Goal: Information Seeking & Learning: Check status

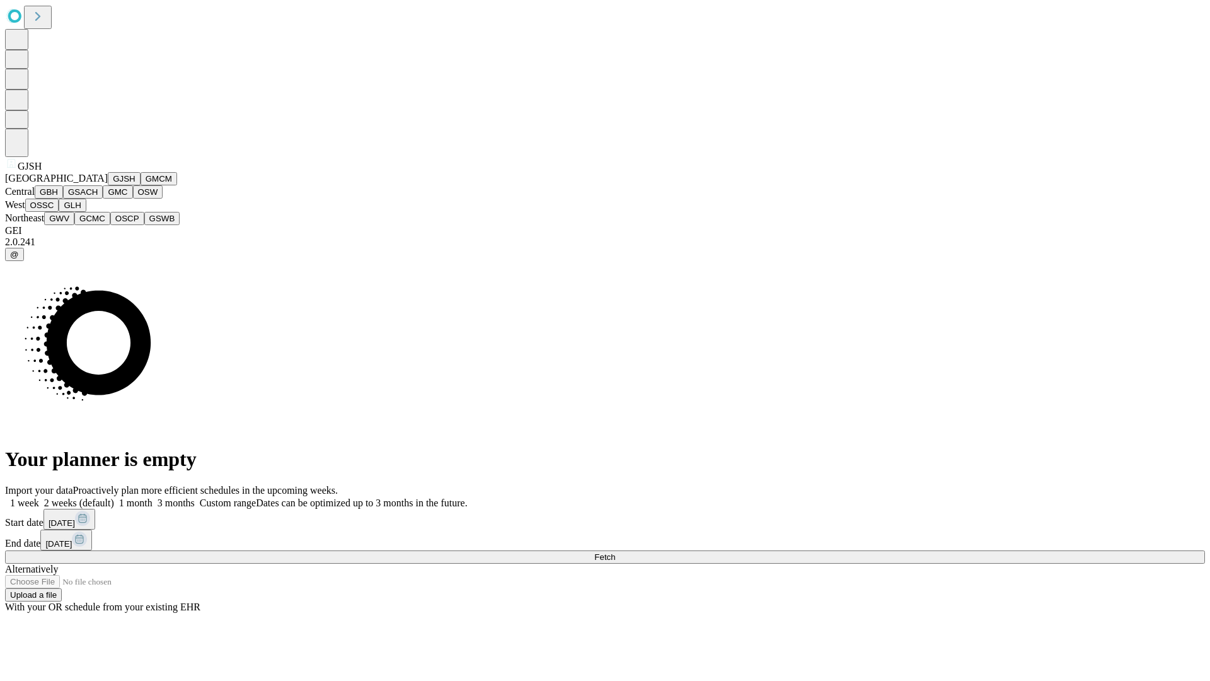
click at [108, 185] on button "GJSH" at bounding box center [124, 178] width 33 height 13
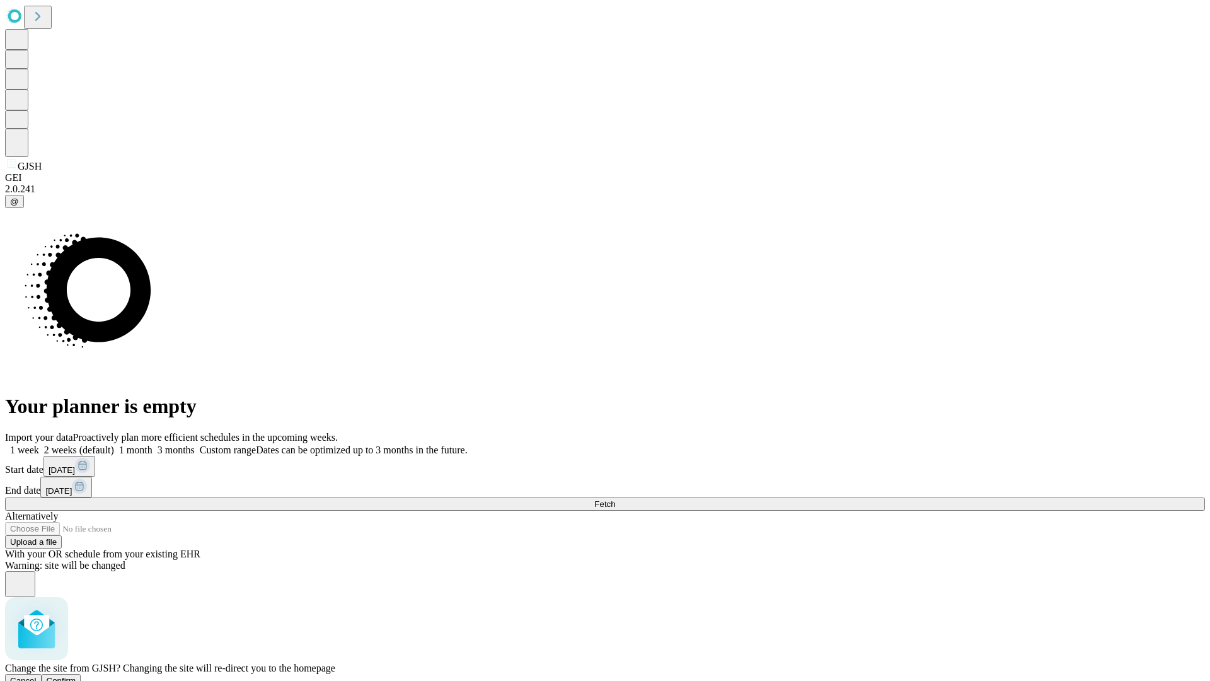
click at [76, 676] on span "Confirm" at bounding box center [62, 680] width 30 height 9
click at [153, 444] on label "1 month" at bounding box center [133, 449] width 38 height 11
click at [615, 499] on span "Fetch" at bounding box center [604, 503] width 21 height 9
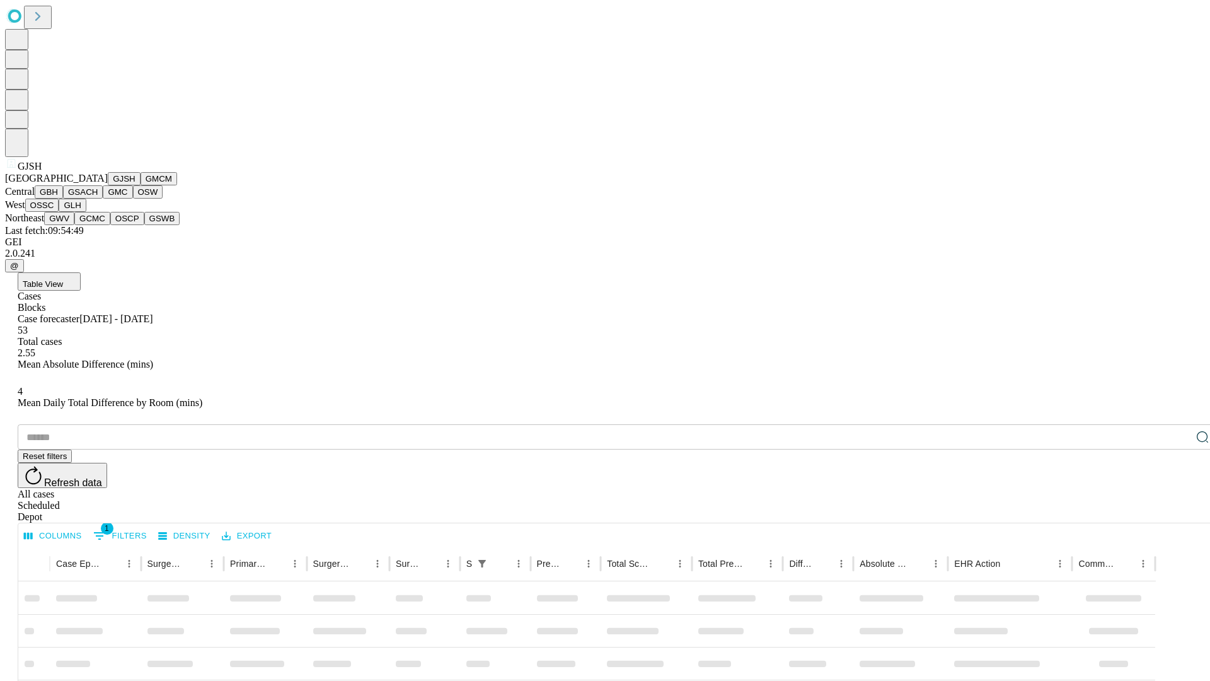
click at [141, 185] on button "GMCM" at bounding box center [159, 178] width 37 height 13
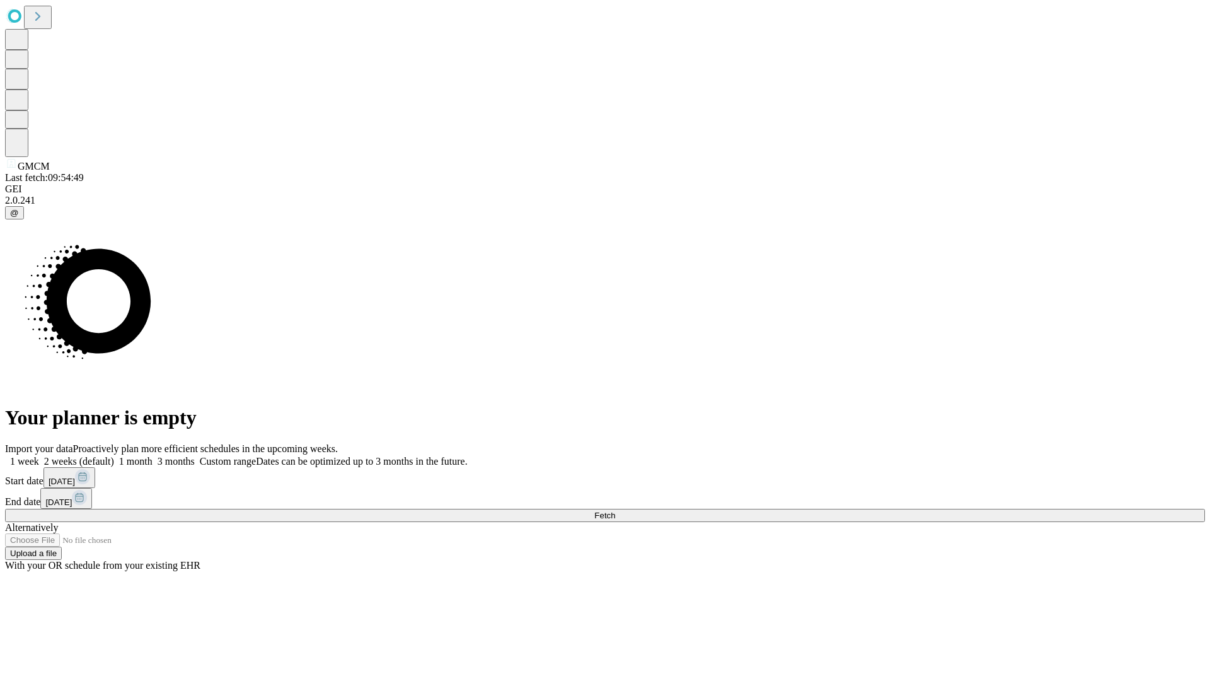
click at [153, 456] on label "1 month" at bounding box center [133, 461] width 38 height 11
click at [615, 511] on span "Fetch" at bounding box center [604, 515] width 21 height 9
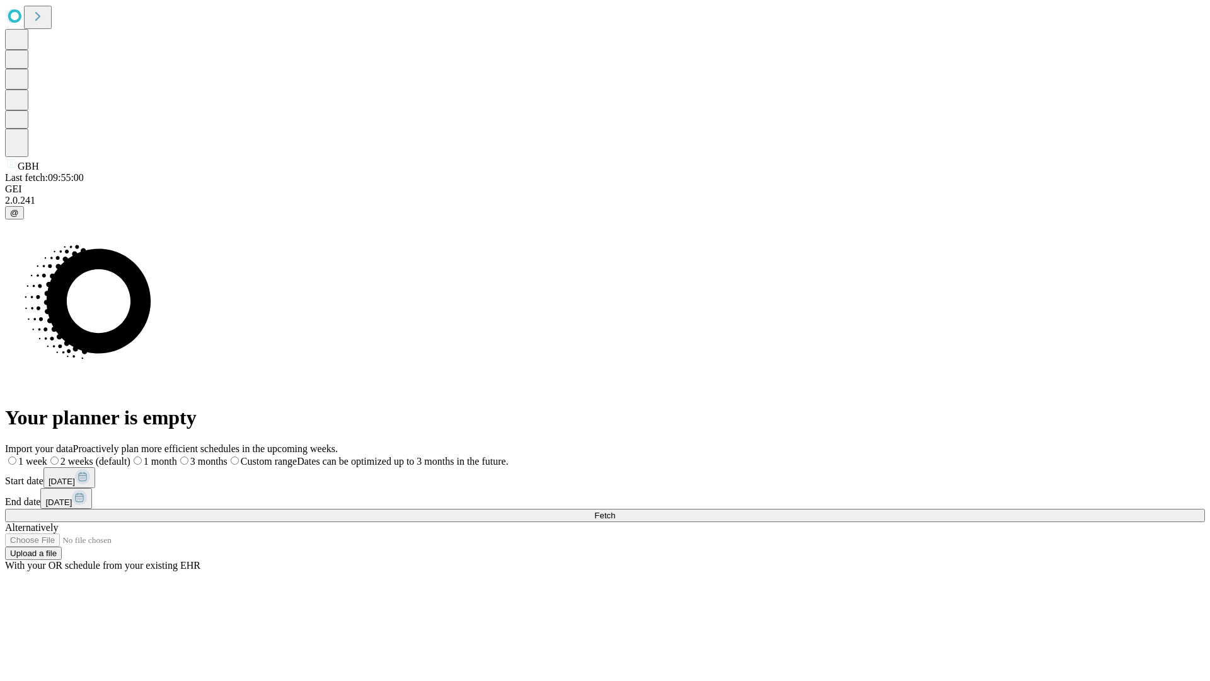
click at [177, 456] on label "1 month" at bounding box center [153, 461] width 47 height 11
click at [615, 511] on span "Fetch" at bounding box center [604, 515] width 21 height 9
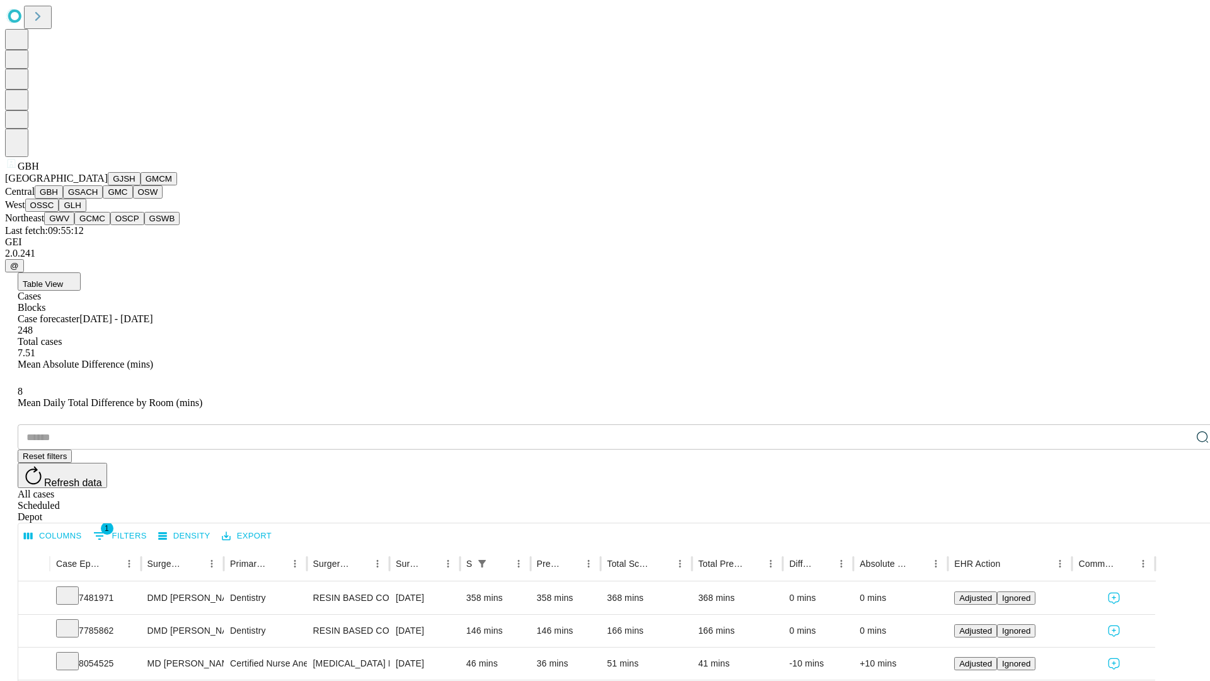
click at [98, 199] on button "GSACH" at bounding box center [83, 191] width 40 height 13
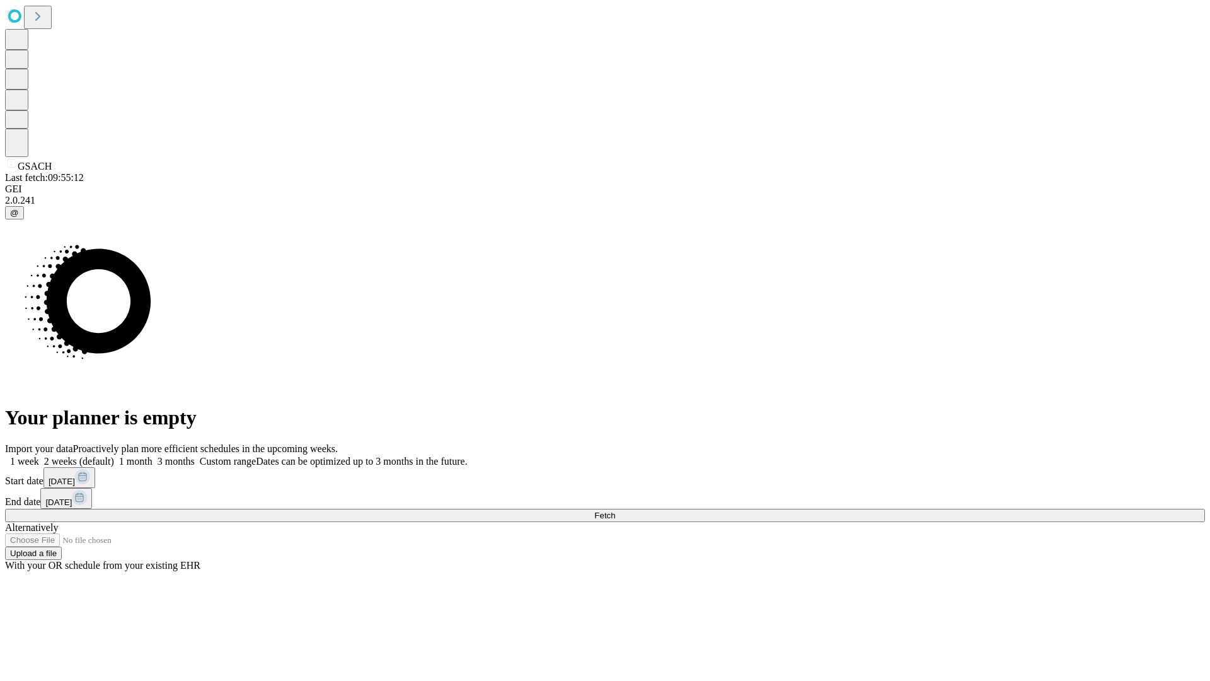
click at [153, 456] on label "1 month" at bounding box center [133, 461] width 38 height 11
click at [615, 511] on span "Fetch" at bounding box center [604, 515] width 21 height 9
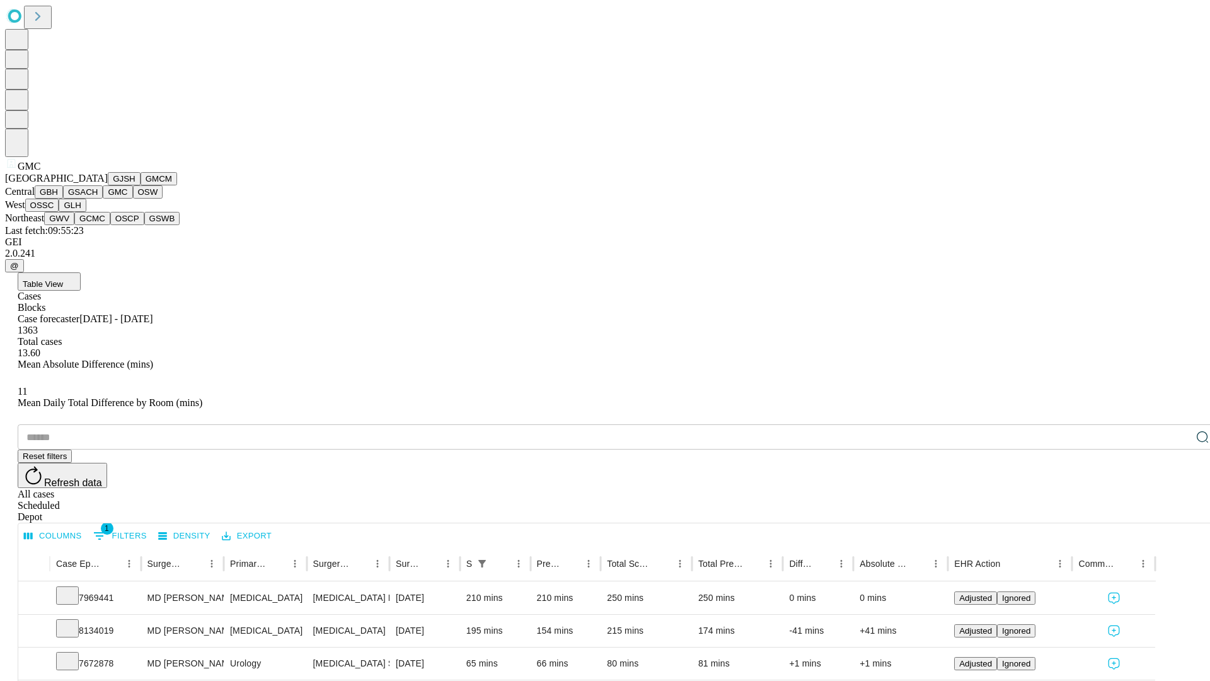
click at [133, 199] on button "OSW" at bounding box center [148, 191] width 30 height 13
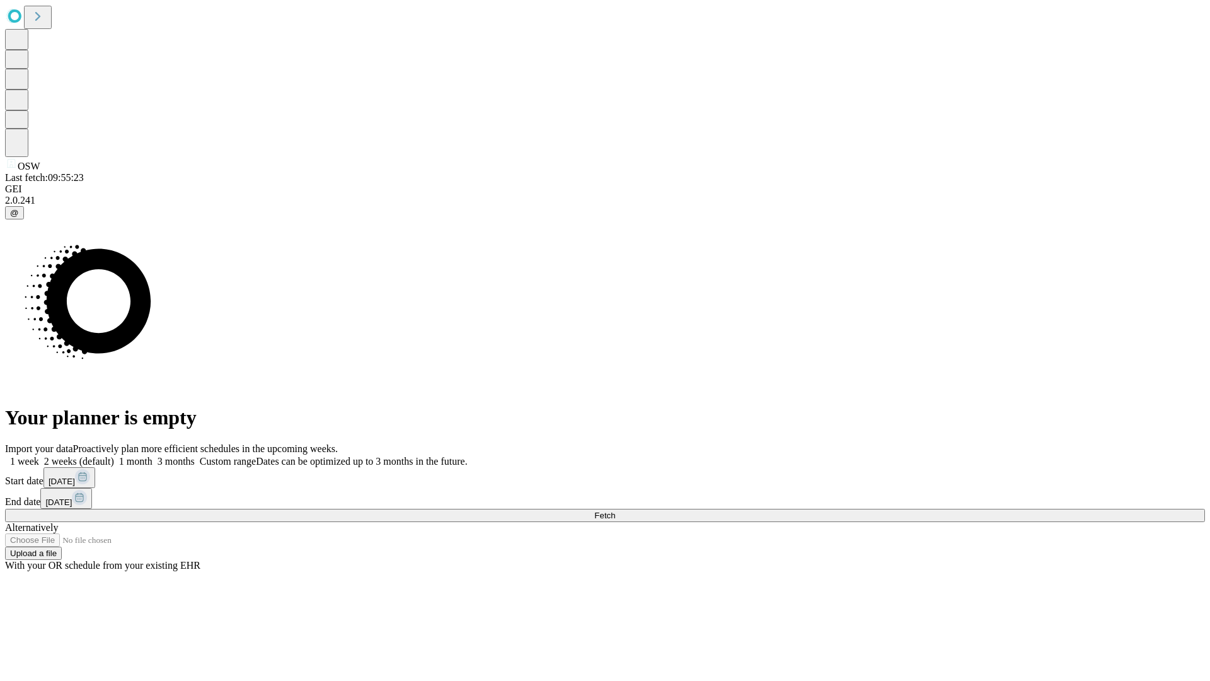
click at [153, 456] on label "1 month" at bounding box center [133, 461] width 38 height 11
click at [615, 511] on span "Fetch" at bounding box center [604, 515] width 21 height 9
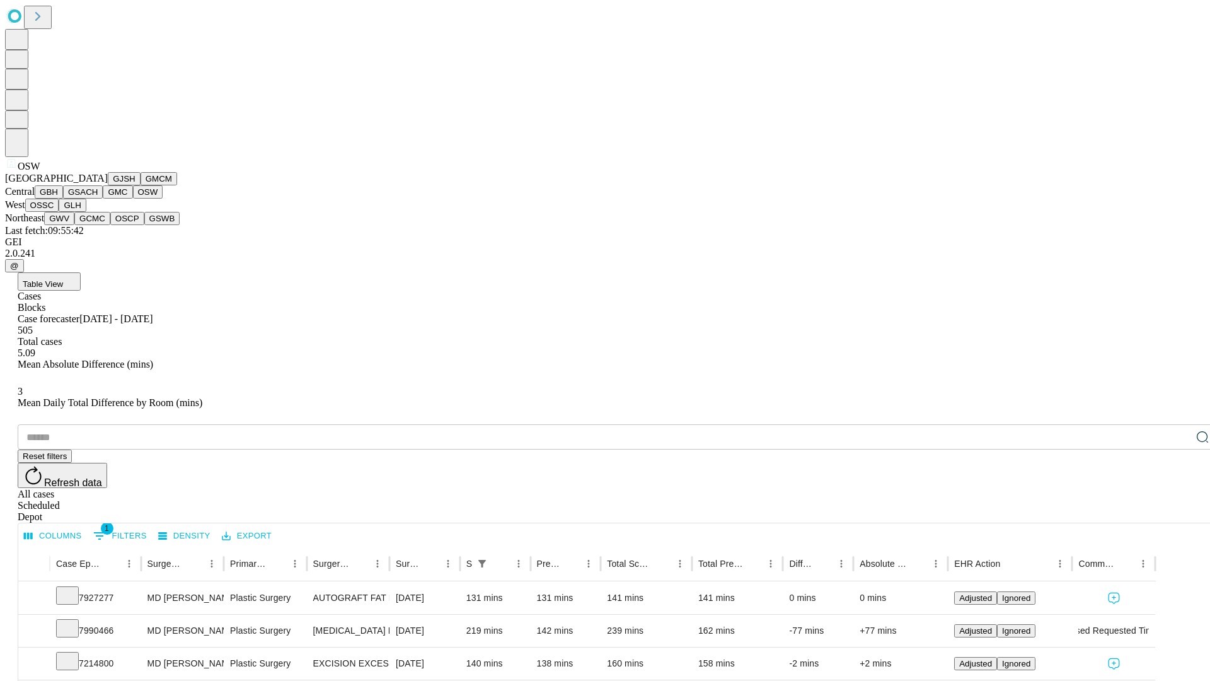
click at [59, 212] on button "OSSC" at bounding box center [42, 205] width 34 height 13
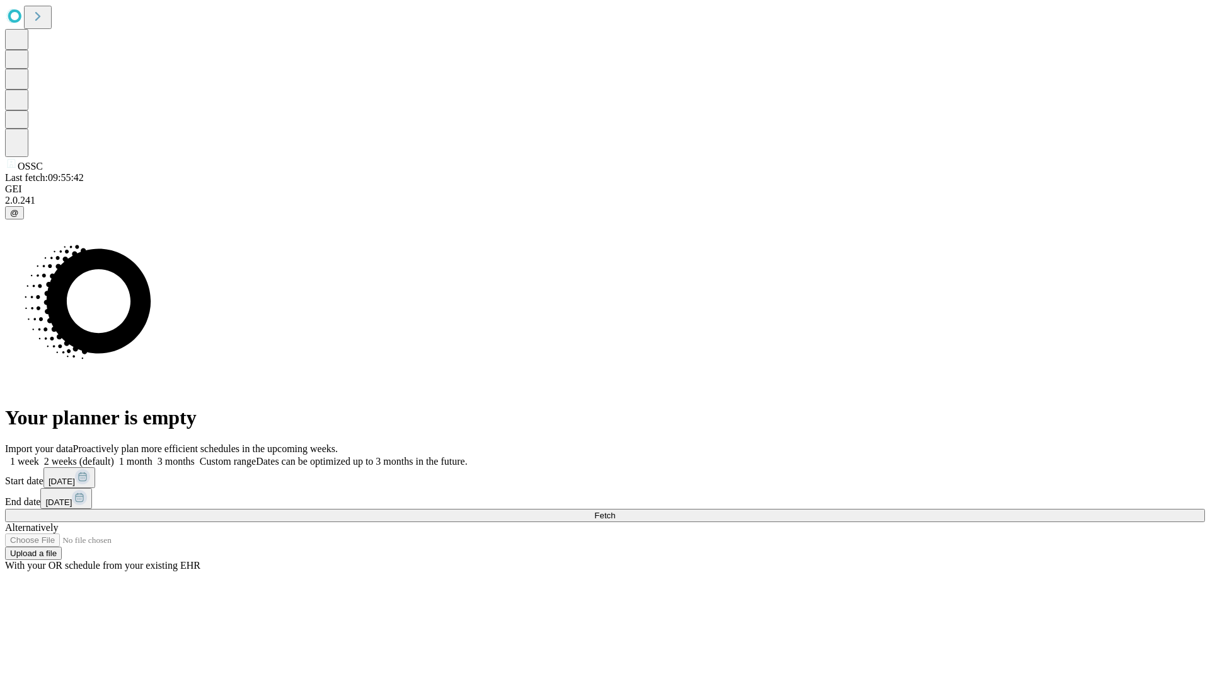
click at [153, 456] on label "1 month" at bounding box center [133, 461] width 38 height 11
click at [615, 511] on span "Fetch" at bounding box center [604, 515] width 21 height 9
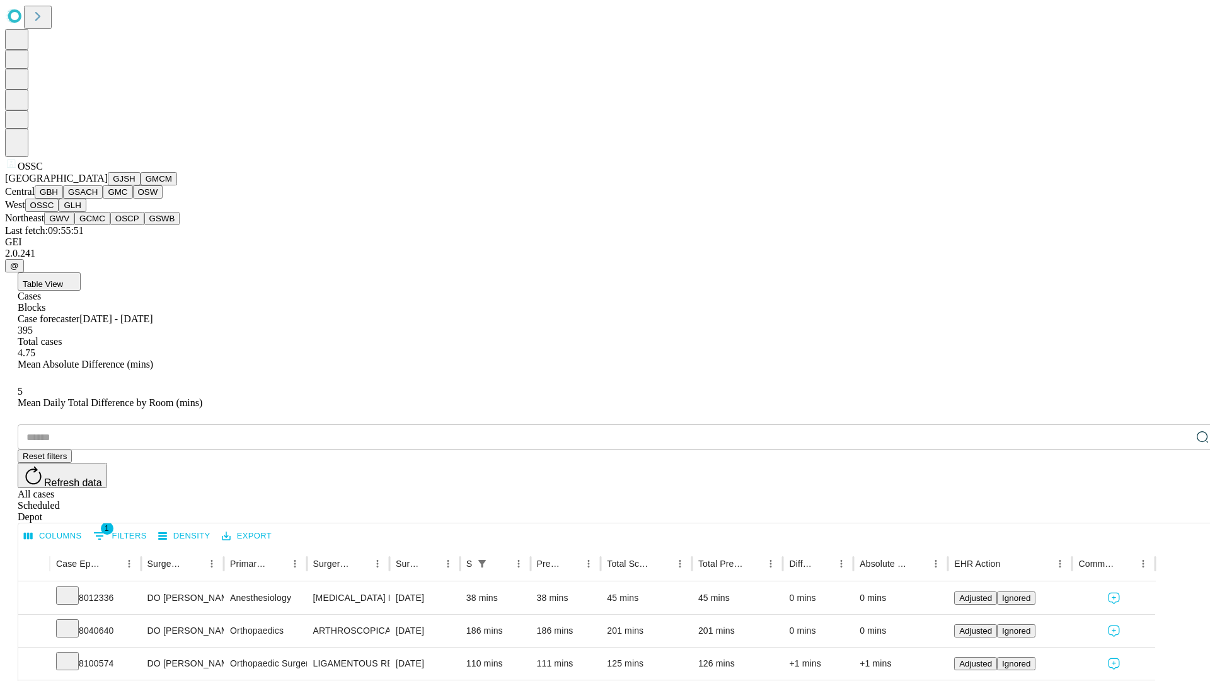
click at [86, 212] on button "GLH" at bounding box center [72, 205] width 27 height 13
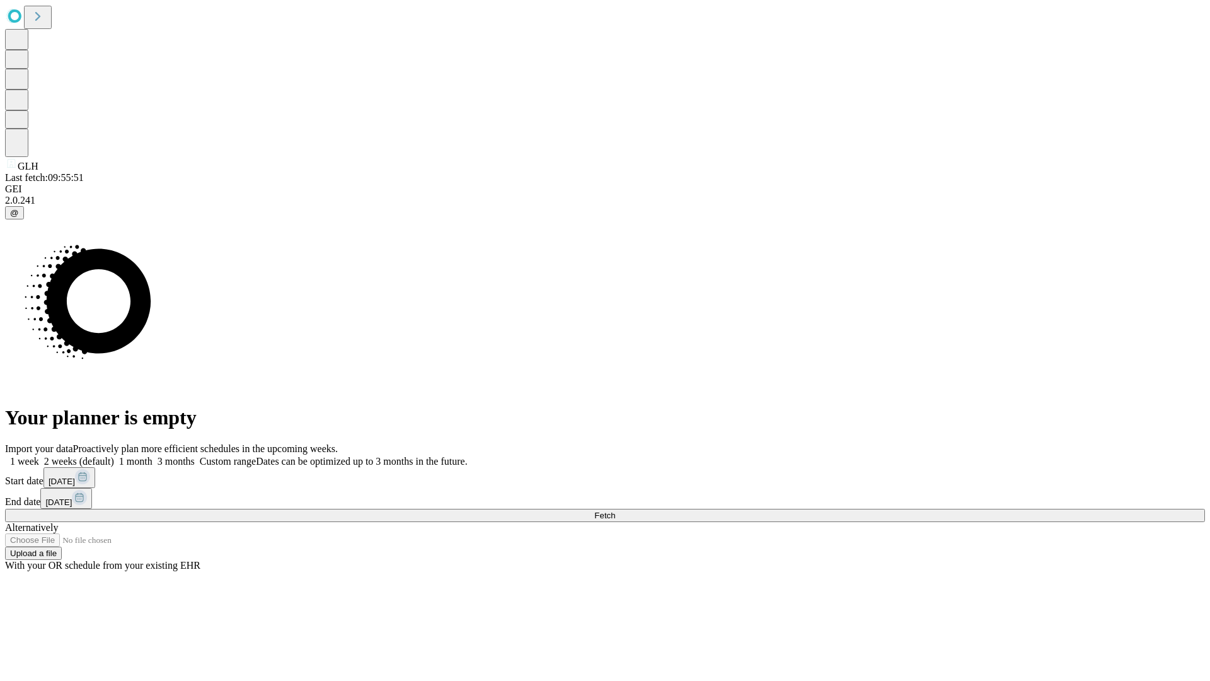
click at [153, 456] on label "1 month" at bounding box center [133, 461] width 38 height 11
click at [615, 511] on span "Fetch" at bounding box center [604, 515] width 21 height 9
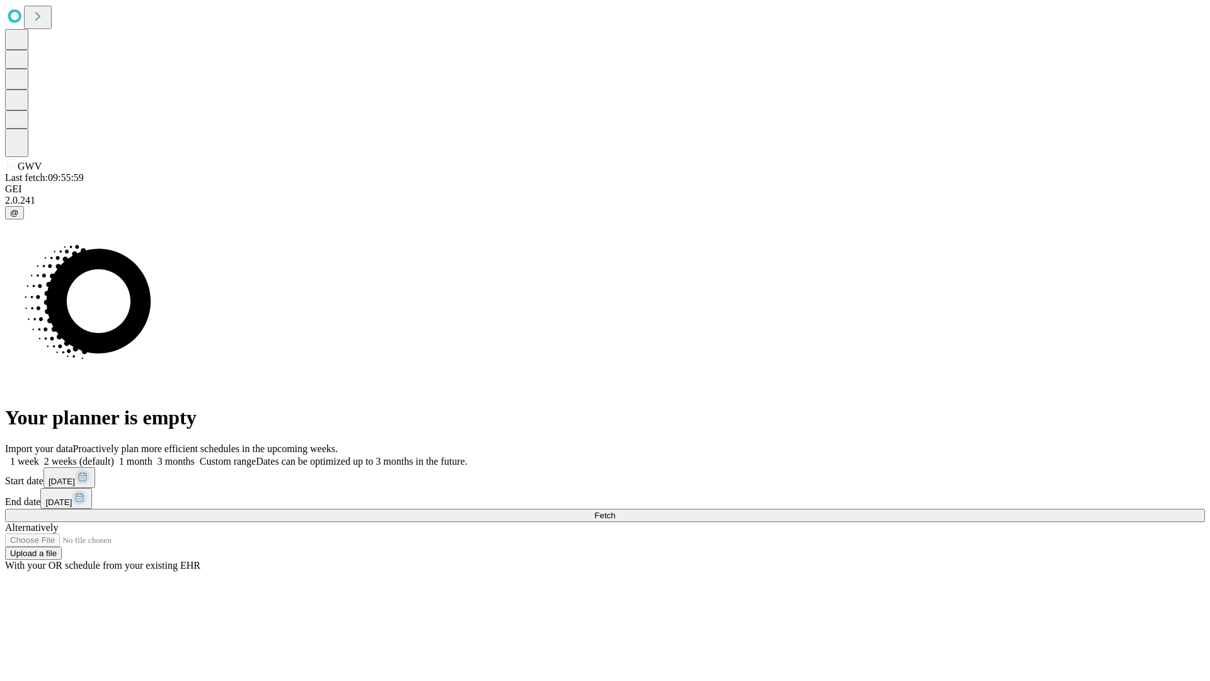
click at [615, 511] on span "Fetch" at bounding box center [604, 515] width 21 height 9
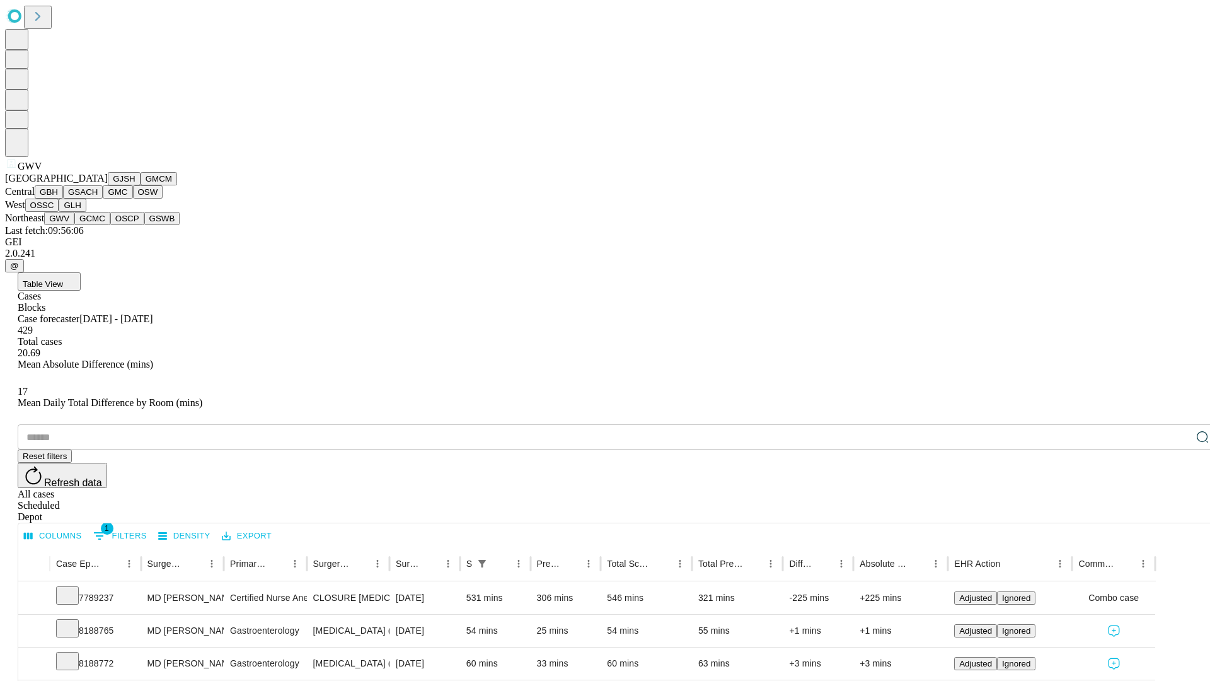
click at [98, 225] on button "GCMC" at bounding box center [92, 218] width 36 height 13
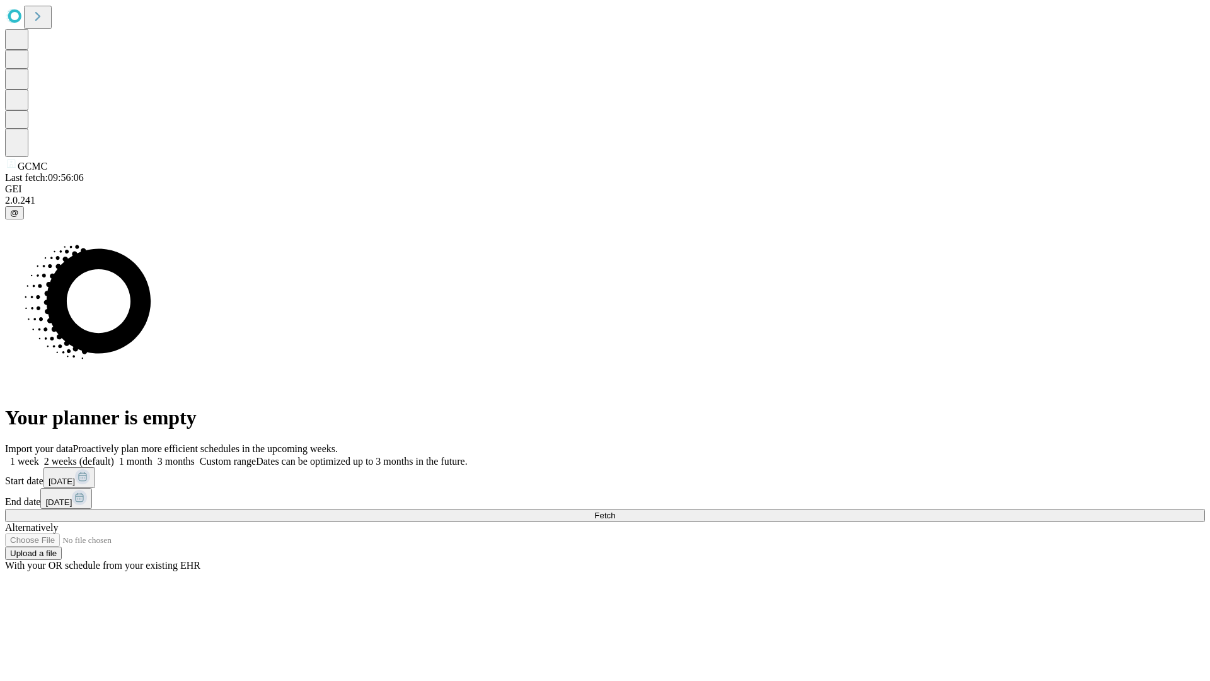
click at [153, 456] on label "1 month" at bounding box center [133, 461] width 38 height 11
click at [615, 511] on span "Fetch" at bounding box center [604, 515] width 21 height 9
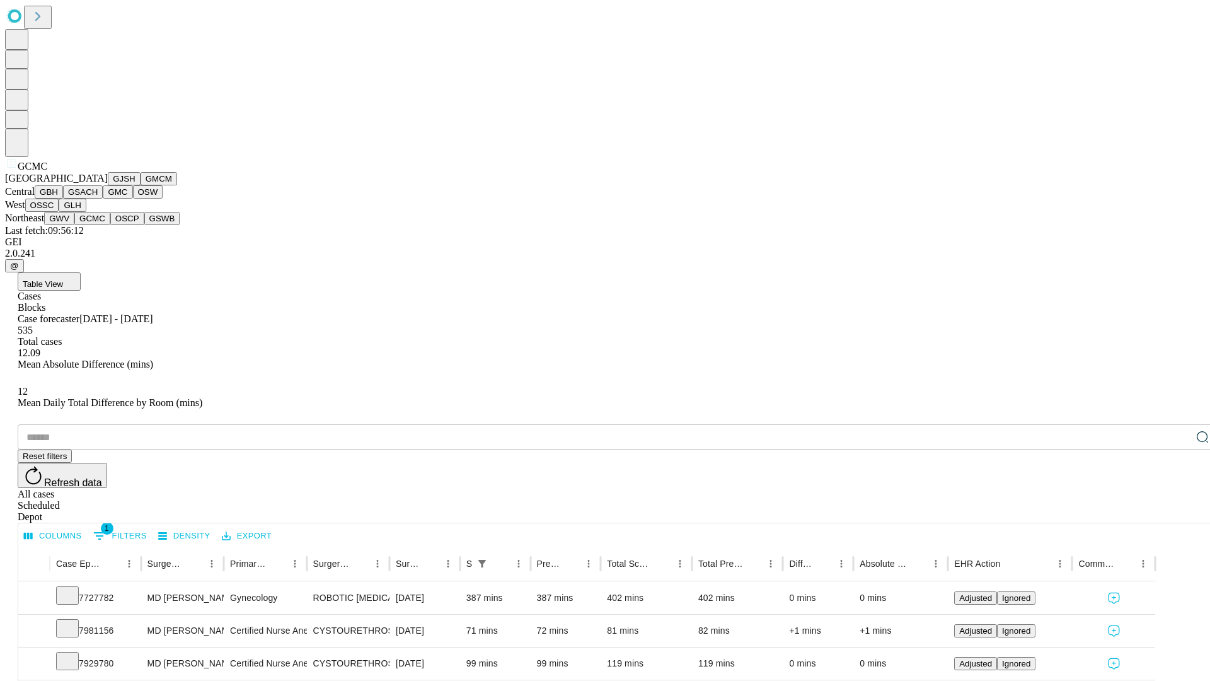
click at [110, 225] on button "OSCP" at bounding box center [127, 218] width 34 height 13
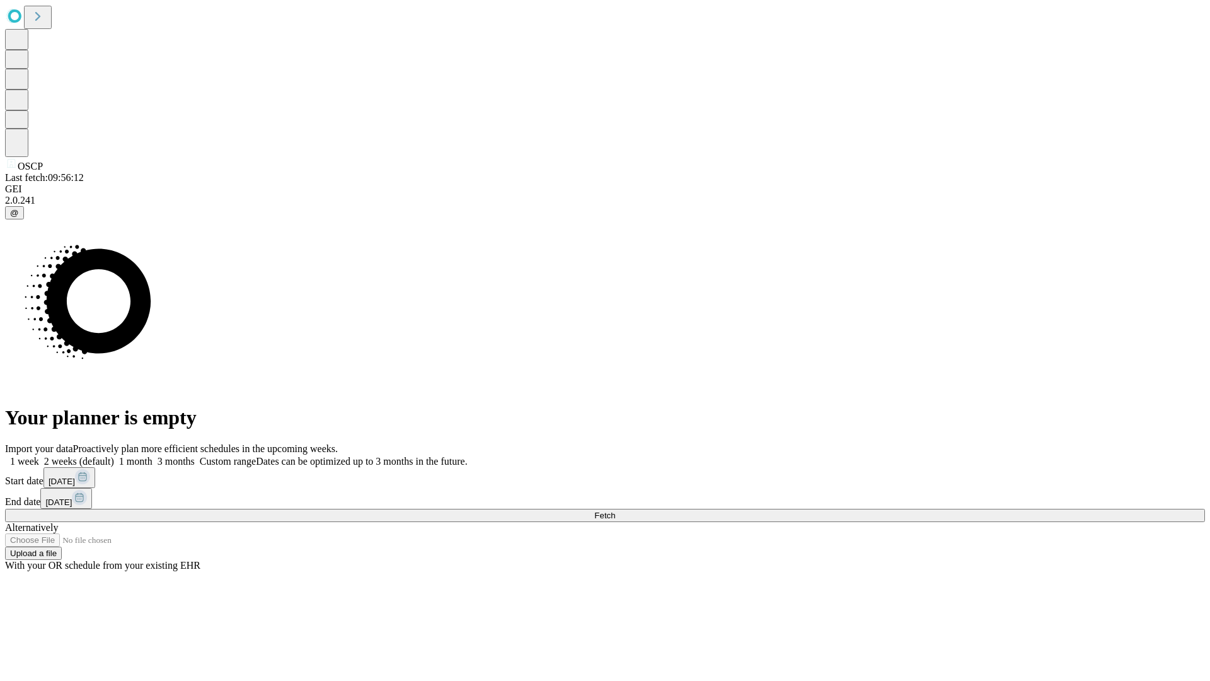
click at [153, 456] on label "1 month" at bounding box center [133, 461] width 38 height 11
click at [615, 511] on span "Fetch" at bounding box center [604, 515] width 21 height 9
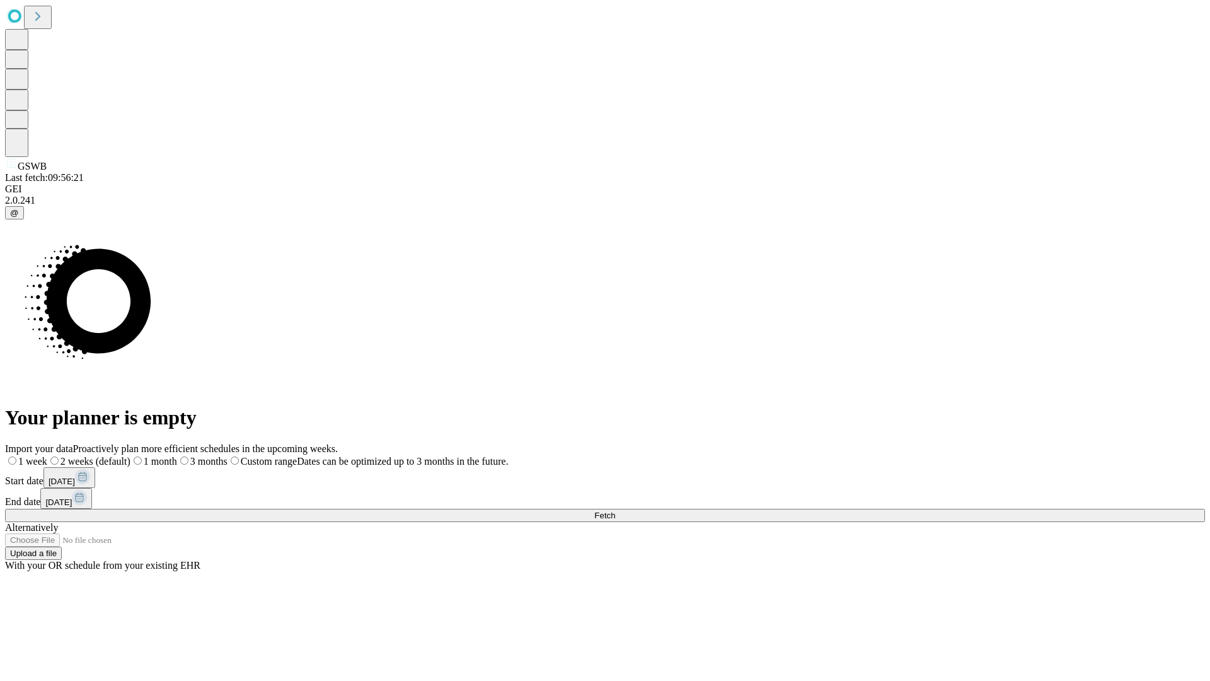
click at [615, 511] on span "Fetch" at bounding box center [604, 515] width 21 height 9
